Goal: Find specific page/section: Find specific page/section

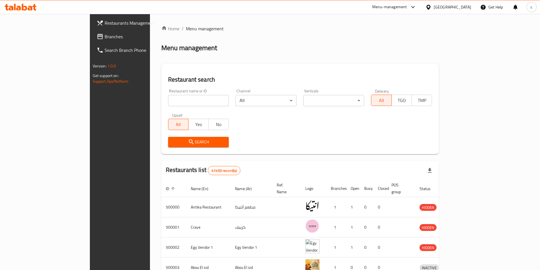
click at [463, 6] on div "Egypt" at bounding box center [452, 7] width 37 height 6
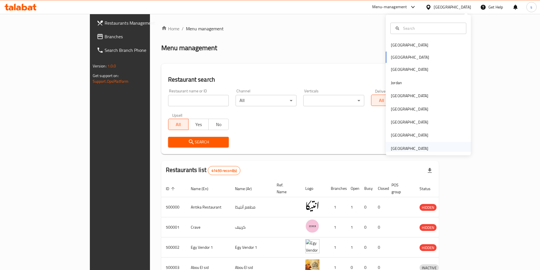
click at [397, 151] on div "[GEOGRAPHIC_DATA]" at bounding box center [409, 148] width 37 height 6
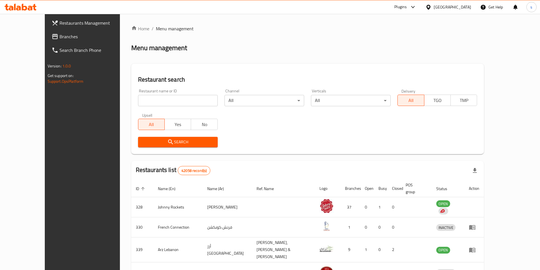
click at [175, 101] on input "search" at bounding box center [178, 100] width 80 height 11
paste input "4155"
type input "4155"
click button "Search" at bounding box center [178, 142] width 80 height 10
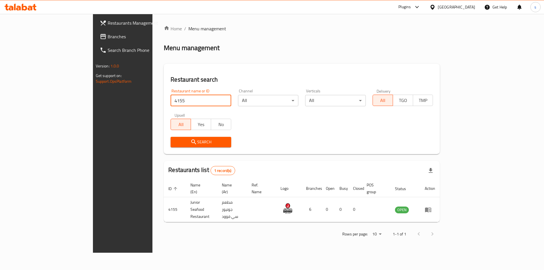
click at [108, 34] on span "Branches" at bounding box center [144, 36] width 72 height 7
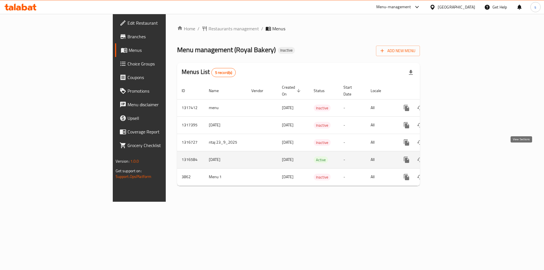
click at [450, 157] on icon "enhanced table" at bounding box center [447, 159] width 5 height 5
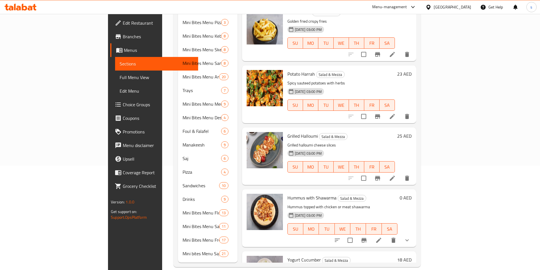
scroll to position [465, 0]
